Goal: Understand process/instructions: Learn about a topic

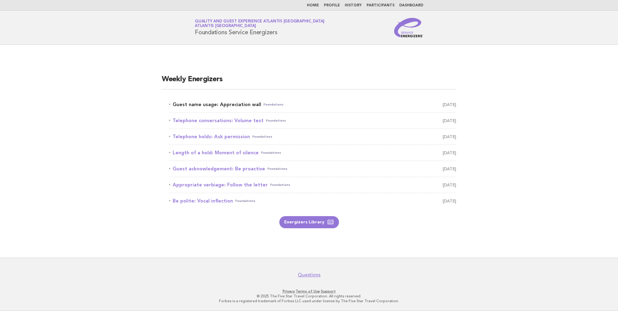
click at [204, 103] on link "Guest name usage: Appreciation wall Foundations [DATE]" at bounding box center [312, 104] width 287 height 8
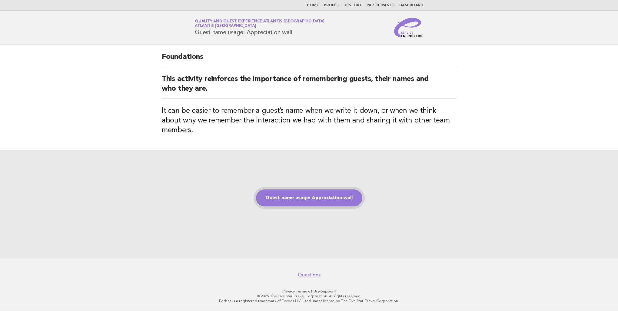
click at [315, 191] on link "Guest name usage: Appreciation wall" at bounding box center [309, 197] width 106 height 17
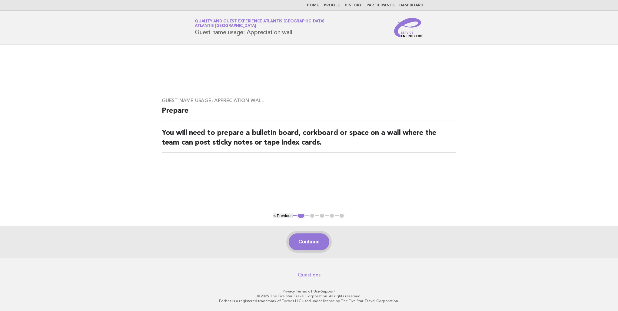
click at [319, 240] on button "Continue" at bounding box center [309, 241] width 40 height 17
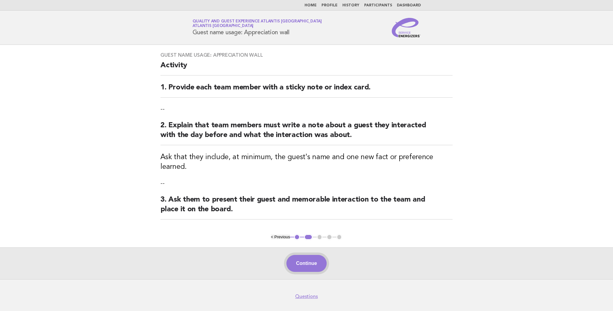
click at [310, 255] on button "Continue" at bounding box center [307, 263] width 40 height 17
